Goal: Information Seeking & Learning: Learn about a topic

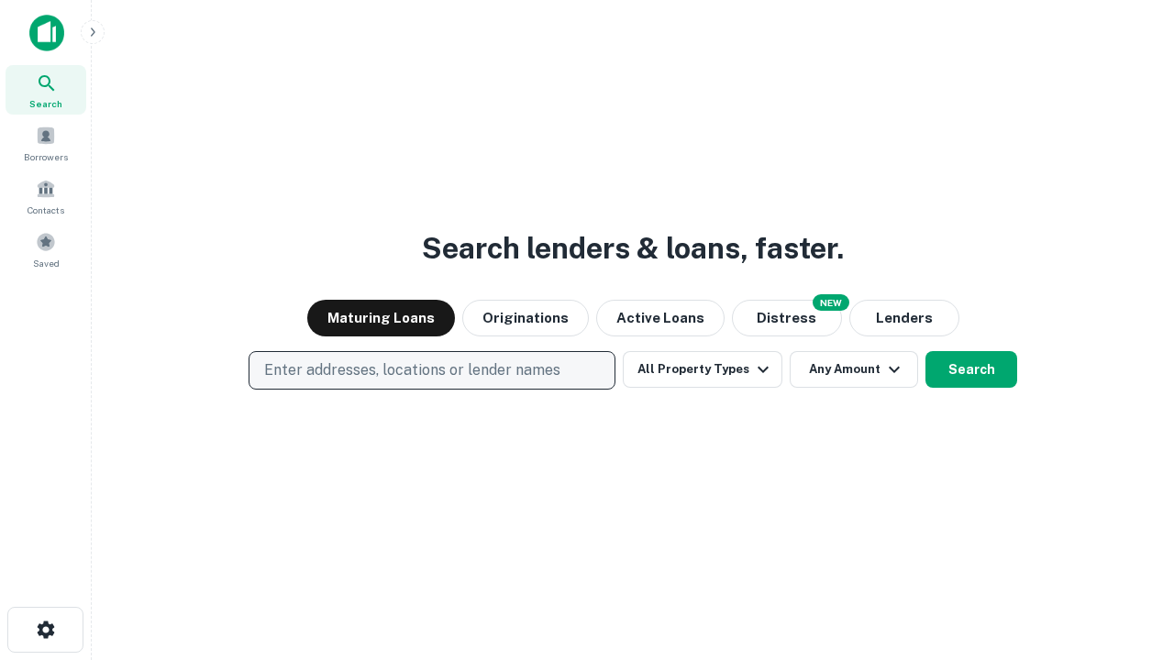
click at [431, 371] on p "Enter addresses, locations or lender names" at bounding box center [412, 371] width 296 height 22
type input "**********"
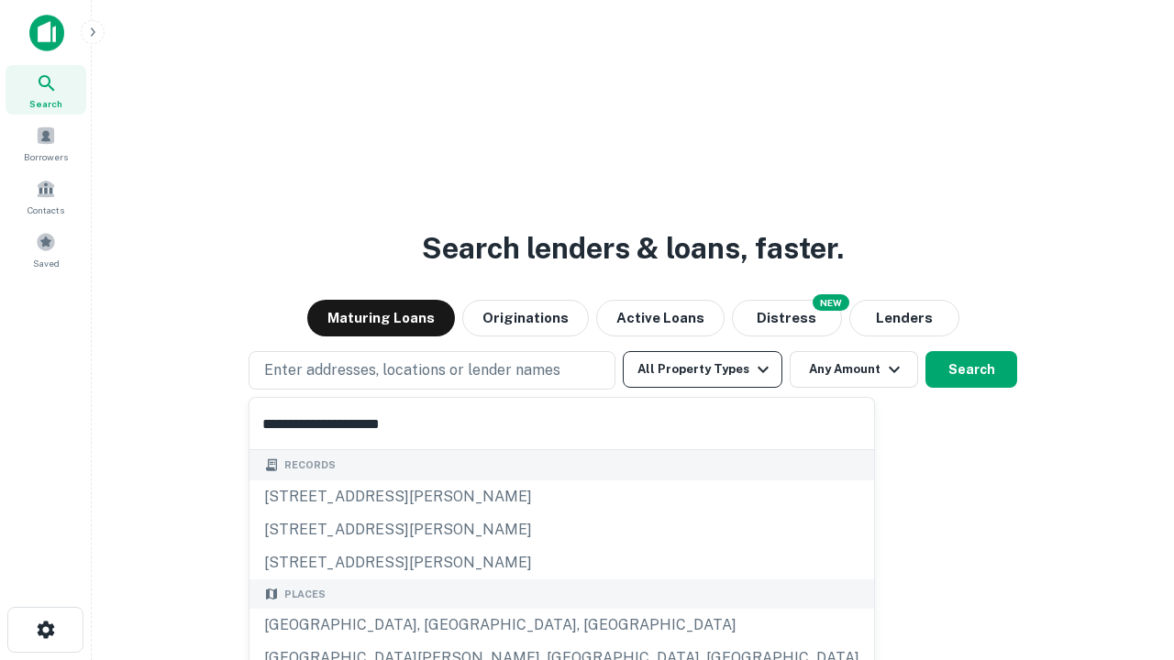
click at [438, 625] on div "[GEOGRAPHIC_DATA], [GEOGRAPHIC_DATA], [GEOGRAPHIC_DATA]" at bounding box center [561, 625] width 625 height 33
click at [703, 370] on button "All Property Types" at bounding box center [703, 369] width 160 height 37
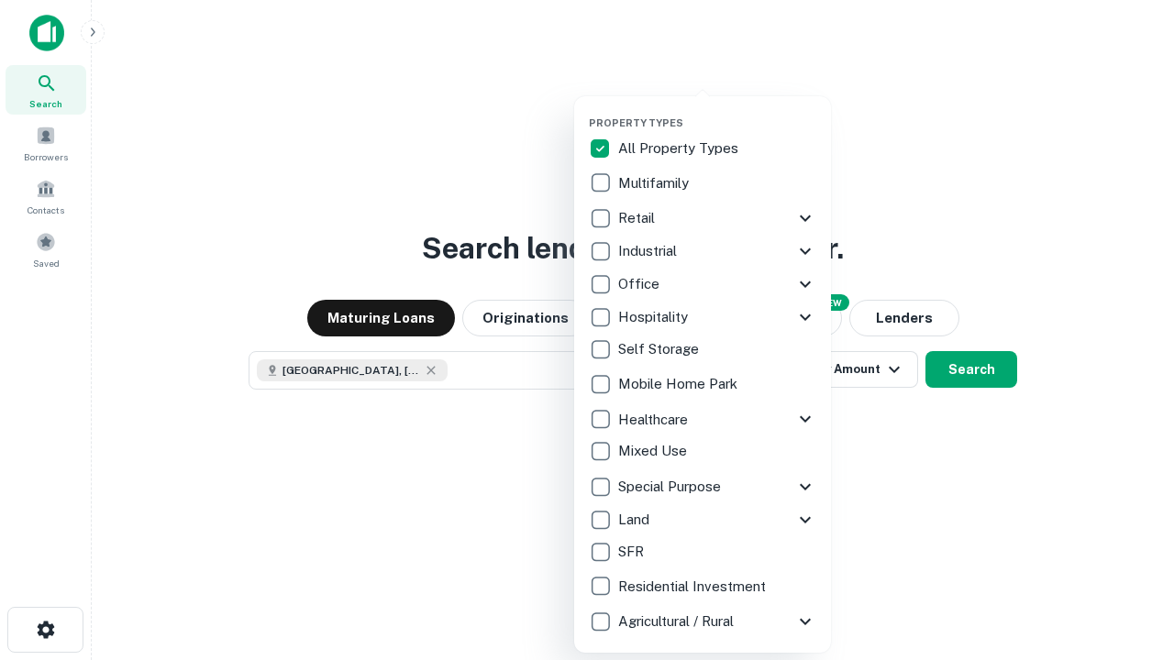
click at [717, 111] on button "button" at bounding box center [717, 111] width 257 height 1
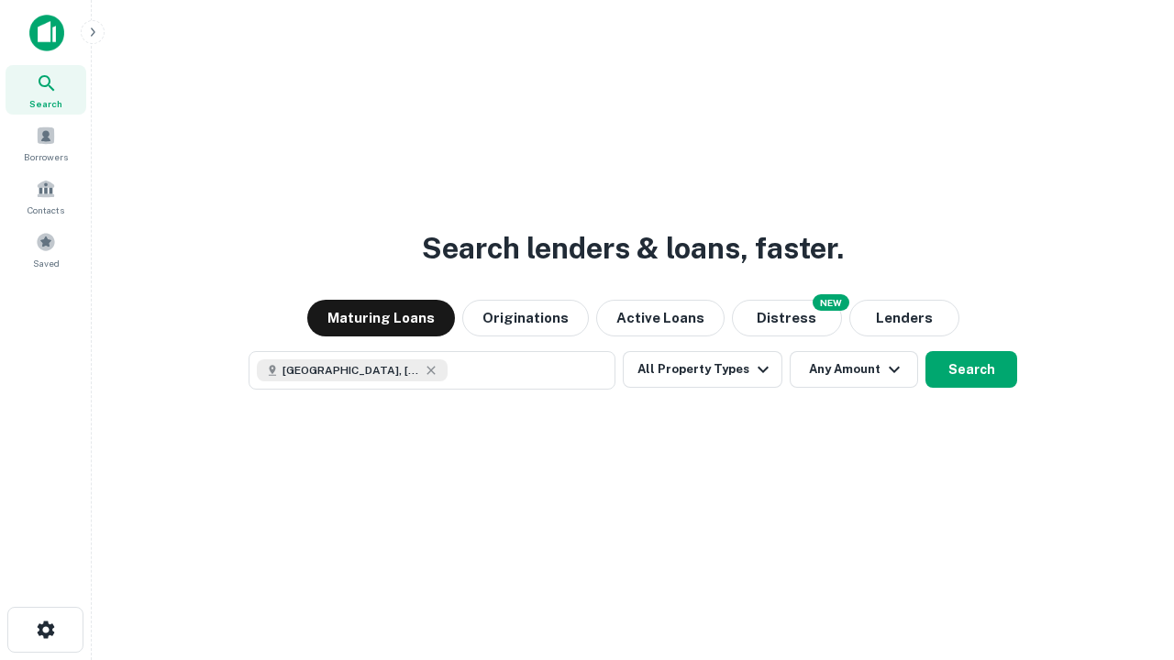
scroll to position [29, 0]
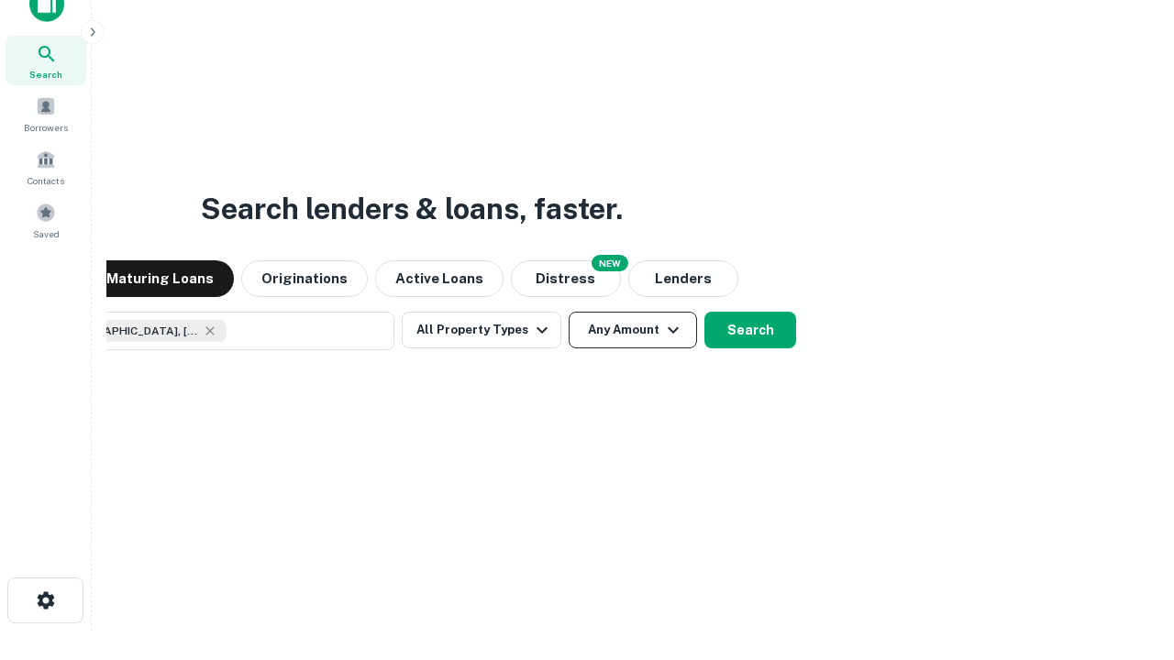
click at [569, 312] on button "Any Amount" at bounding box center [633, 330] width 128 height 37
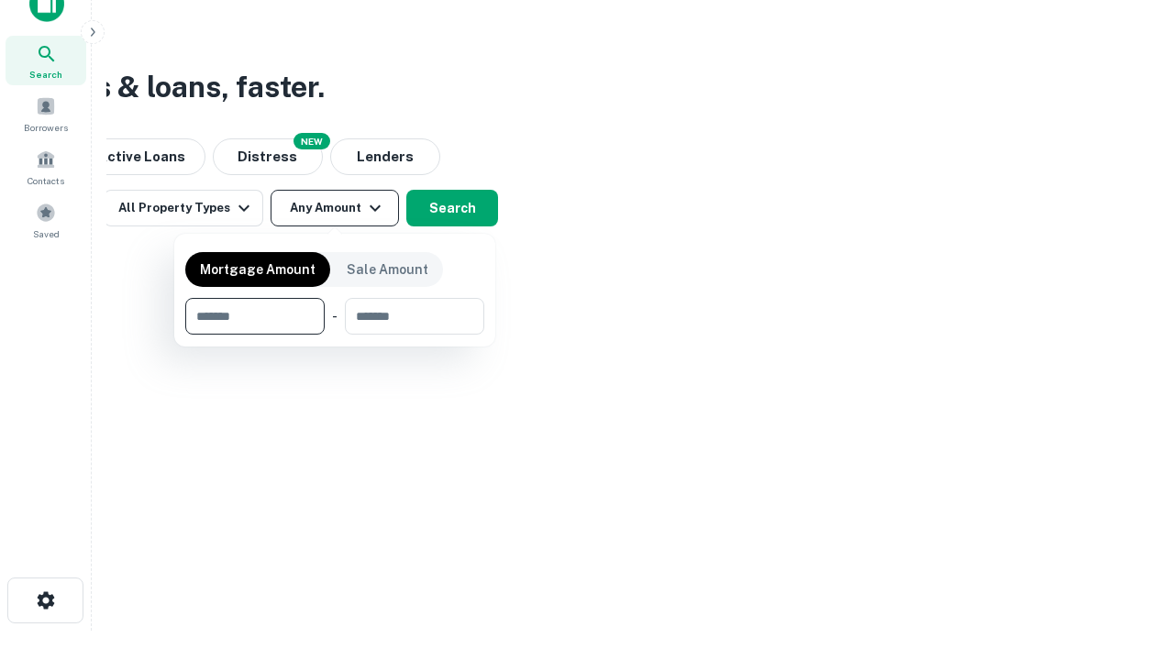
type input "*******"
click at [335, 335] on button "button" at bounding box center [334, 335] width 299 height 1
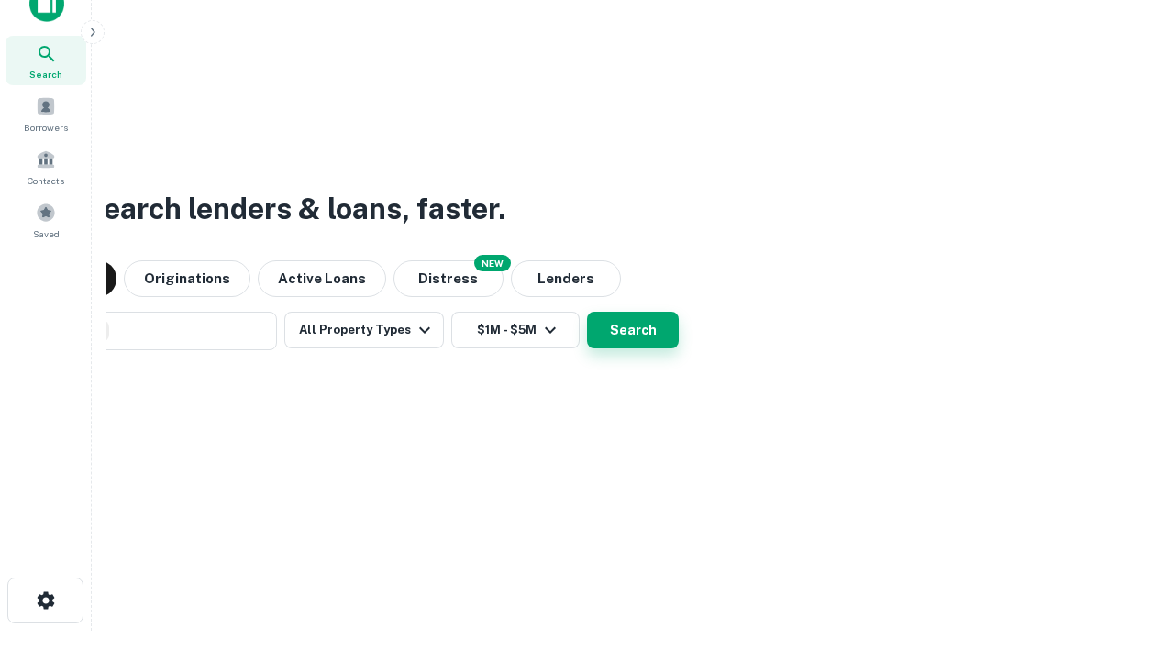
click at [587, 312] on button "Search" at bounding box center [633, 330] width 92 height 37
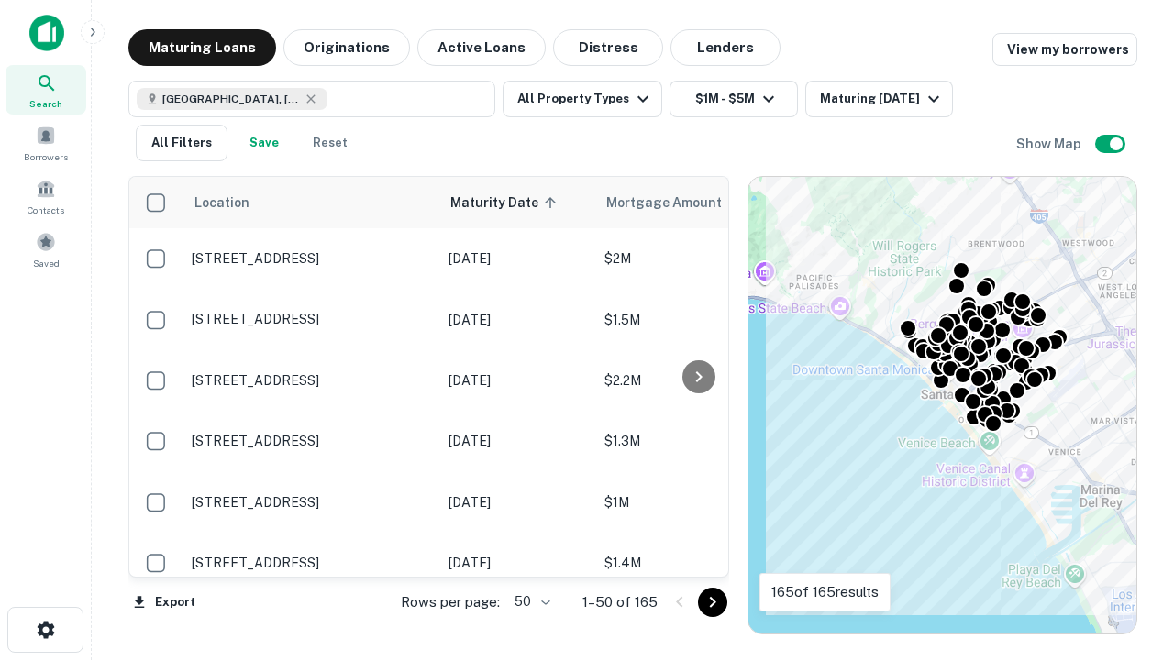
click at [529, 602] on body "Search Borrowers Contacts Saved Maturing Loans Originations Active Loans Distre…" at bounding box center [587, 330] width 1174 height 660
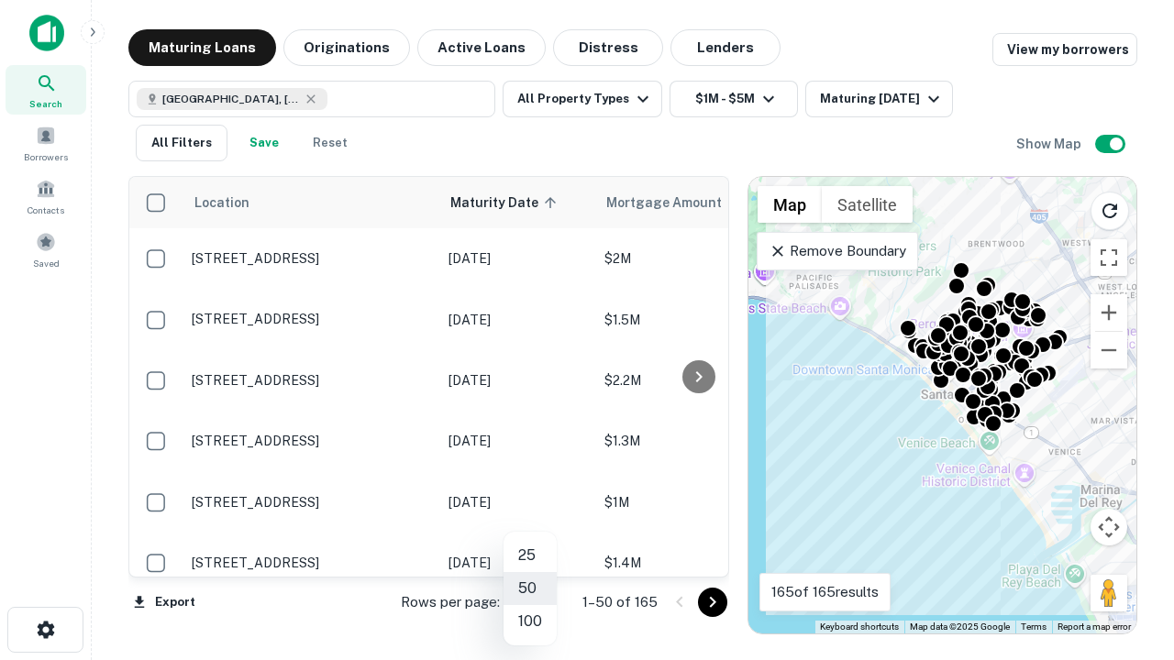
click at [530, 556] on li "25" at bounding box center [529, 555] width 53 height 33
